Goal: Check status: Check status

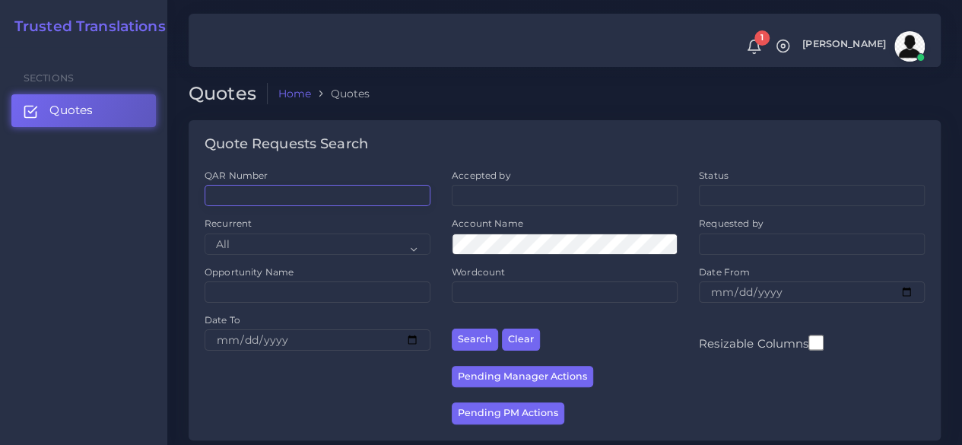
click at [291, 192] on input "QAR Number" at bounding box center [318, 195] width 226 height 21
paste input "QAR123268"
type input "QAR123268"
click at [452, 328] on button "Search" at bounding box center [475, 339] width 46 height 22
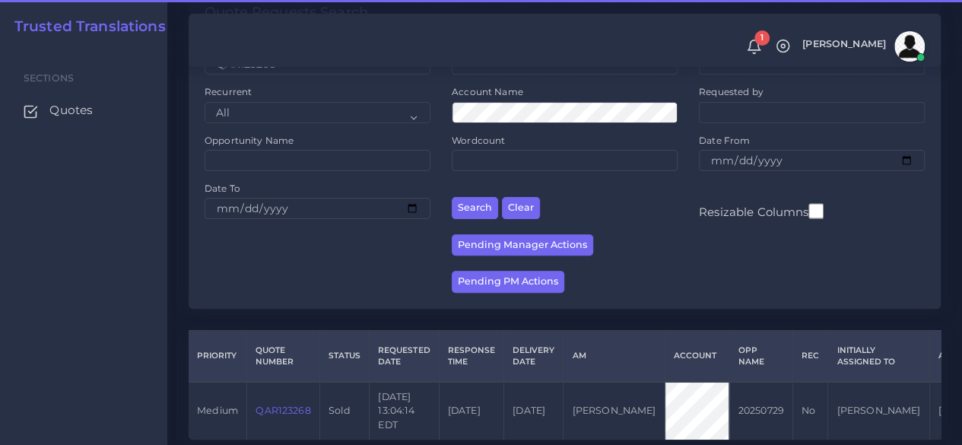
scroll to position [194, 0]
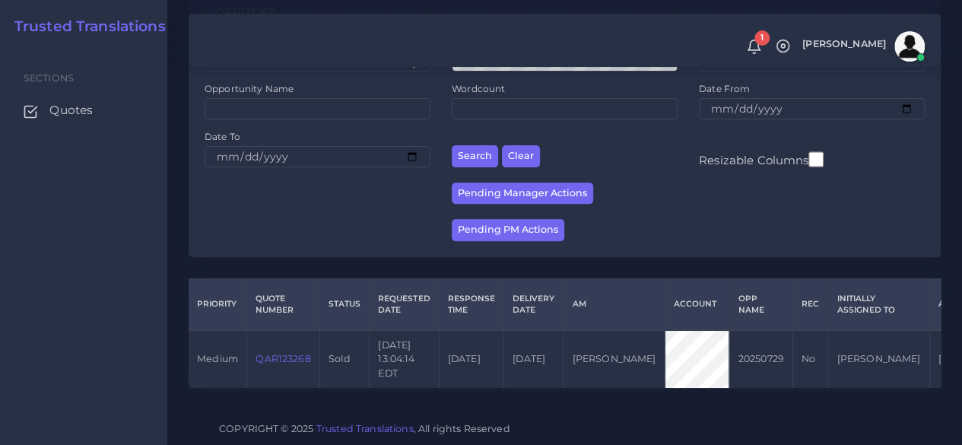
click at [307, 353] on link "QAR123268" at bounding box center [282, 358] width 55 height 11
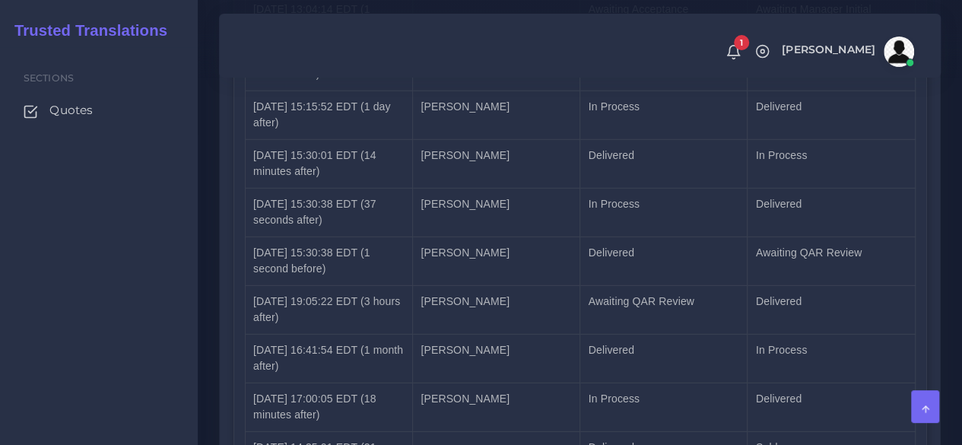
scroll to position [2349, 0]
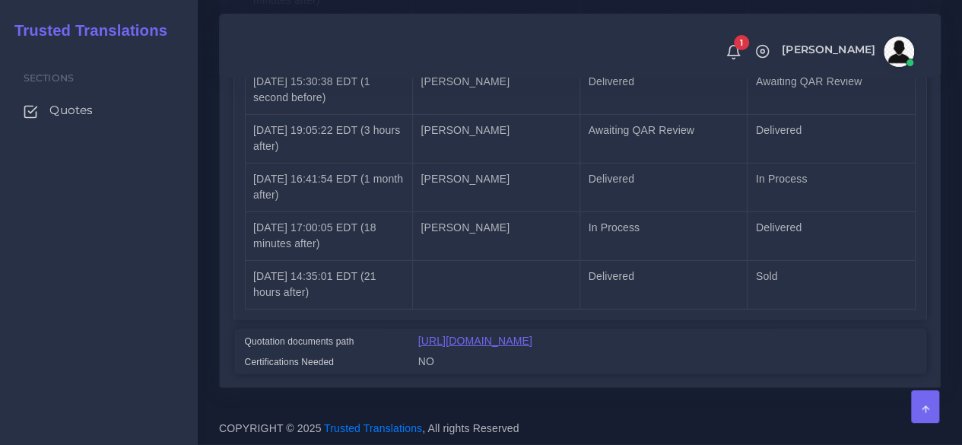
click at [459, 335] on link "[URL][DOMAIN_NAME]" at bounding box center [475, 341] width 114 height 12
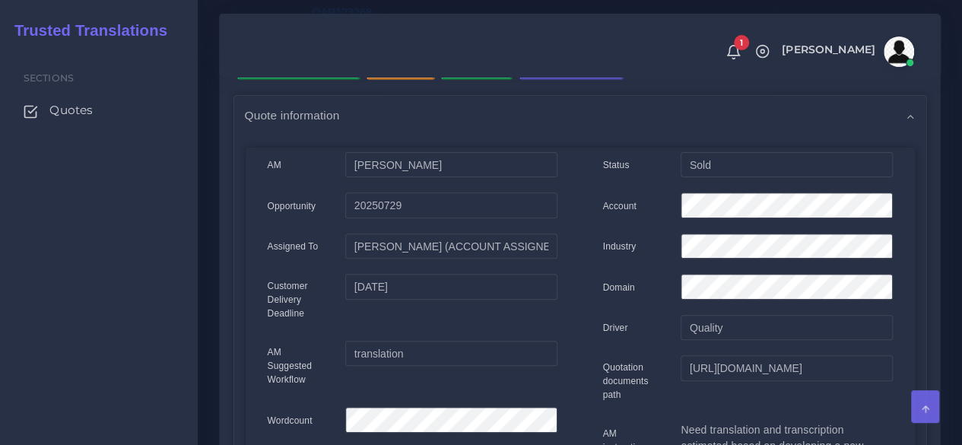
scroll to position [68, 0]
